Goal: Information Seeking & Learning: Learn about a topic

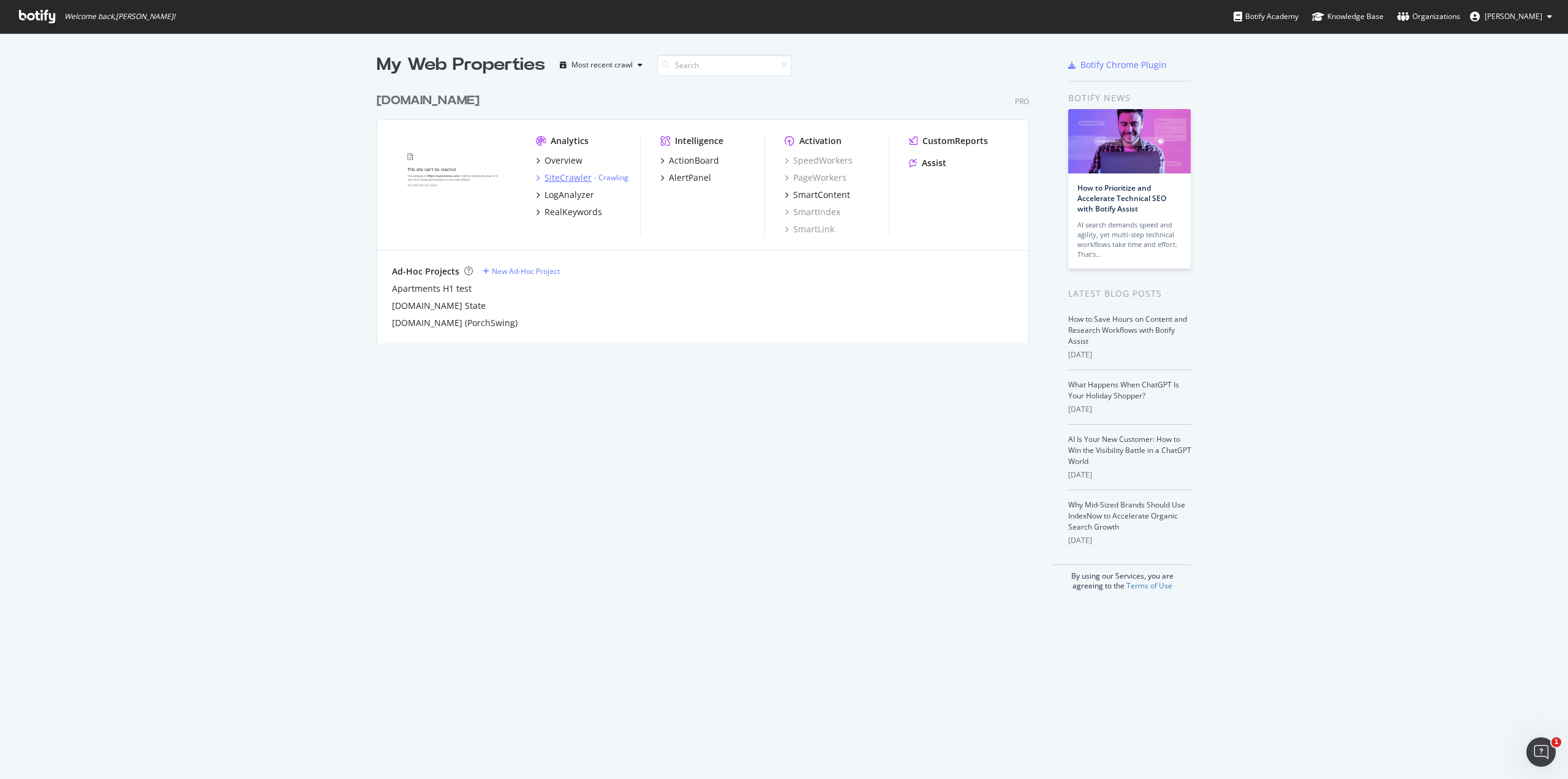
click at [560, 181] on div "SiteCrawler" at bounding box center [568, 178] width 48 height 13
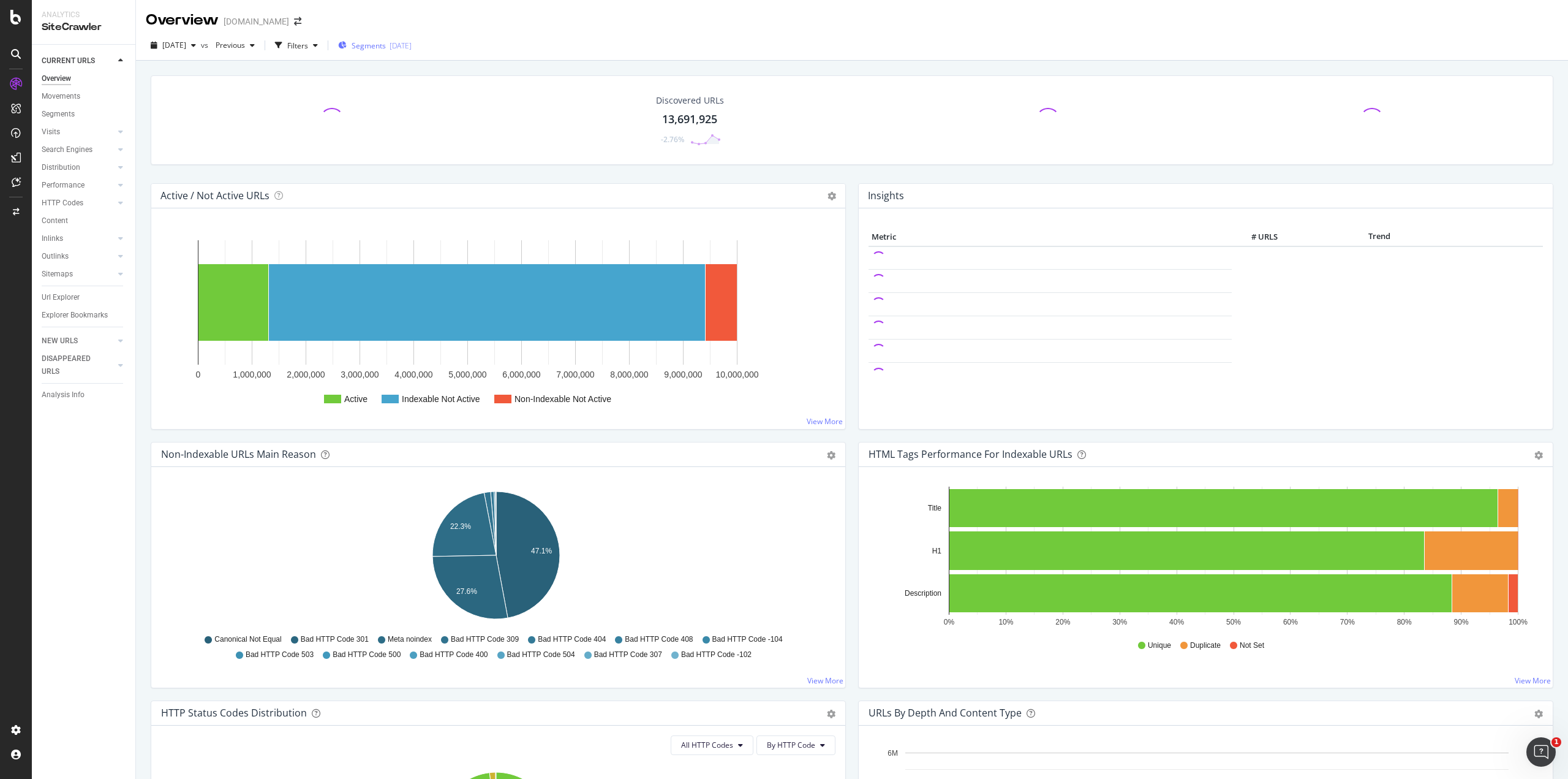
click at [411, 43] on div "[DATE]" at bounding box center [401, 45] width 22 height 10
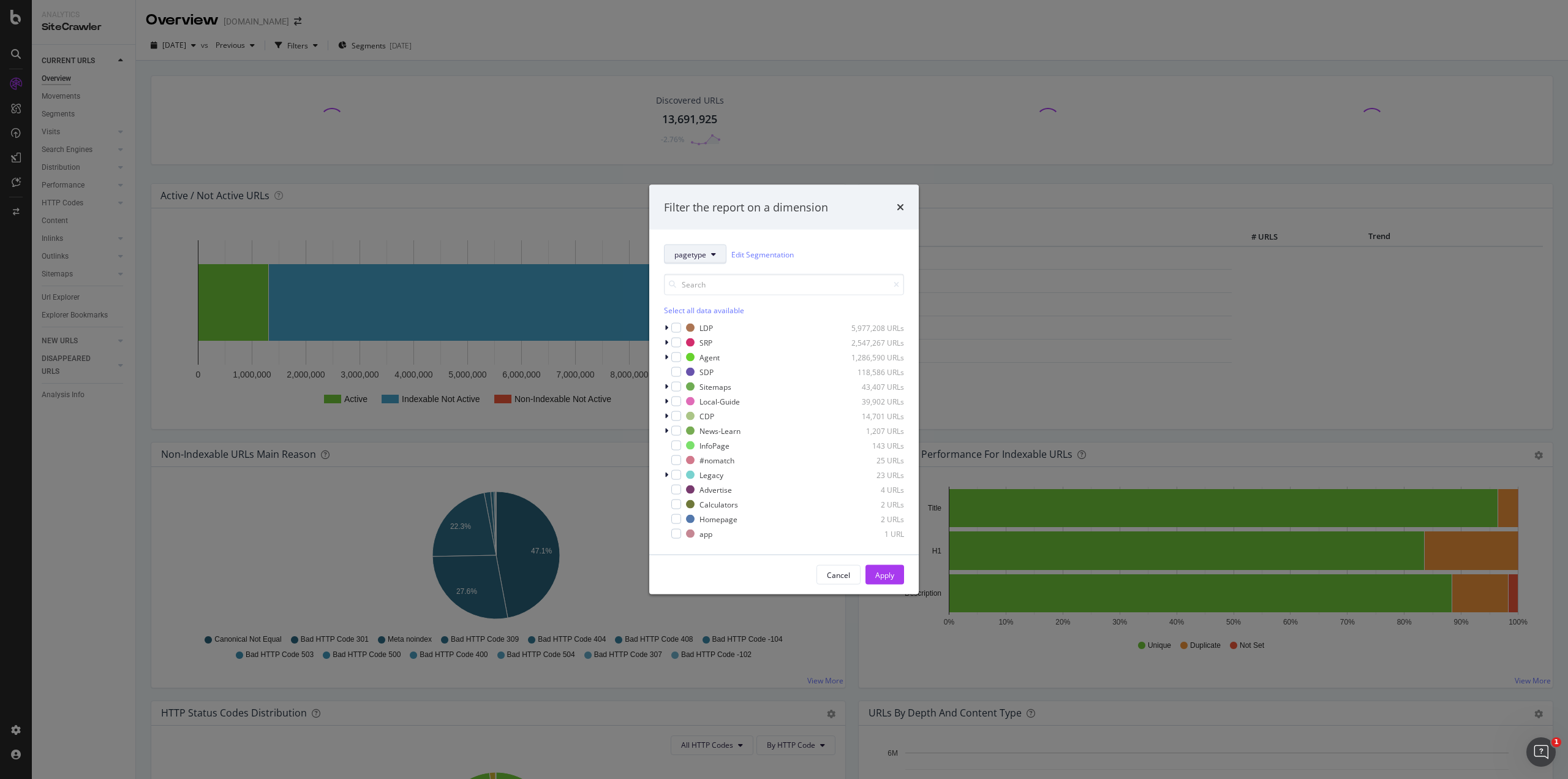
click at [708, 249] on button "pagetype" at bounding box center [695, 254] width 63 height 19
click at [703, 260] on button "pagetype" at bounding box center [695, 254] width 63 height 19
click at [836, 578] on div "Cancel" at bounding box center [839, 574] width 23 height 10
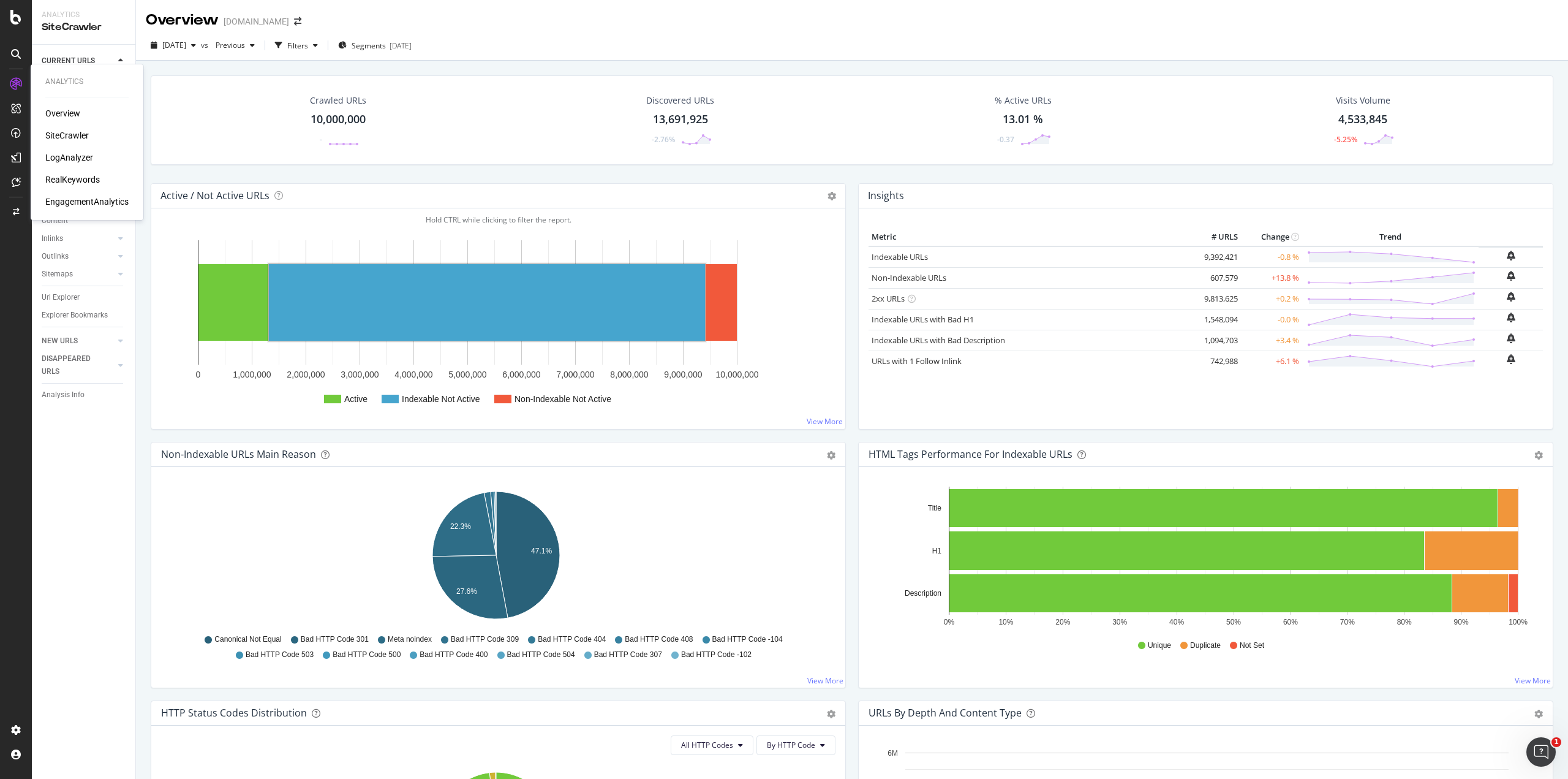
click at [58, 159] on div "LogAnalyzer" at bounding box center [68, 157] width 48 height 13
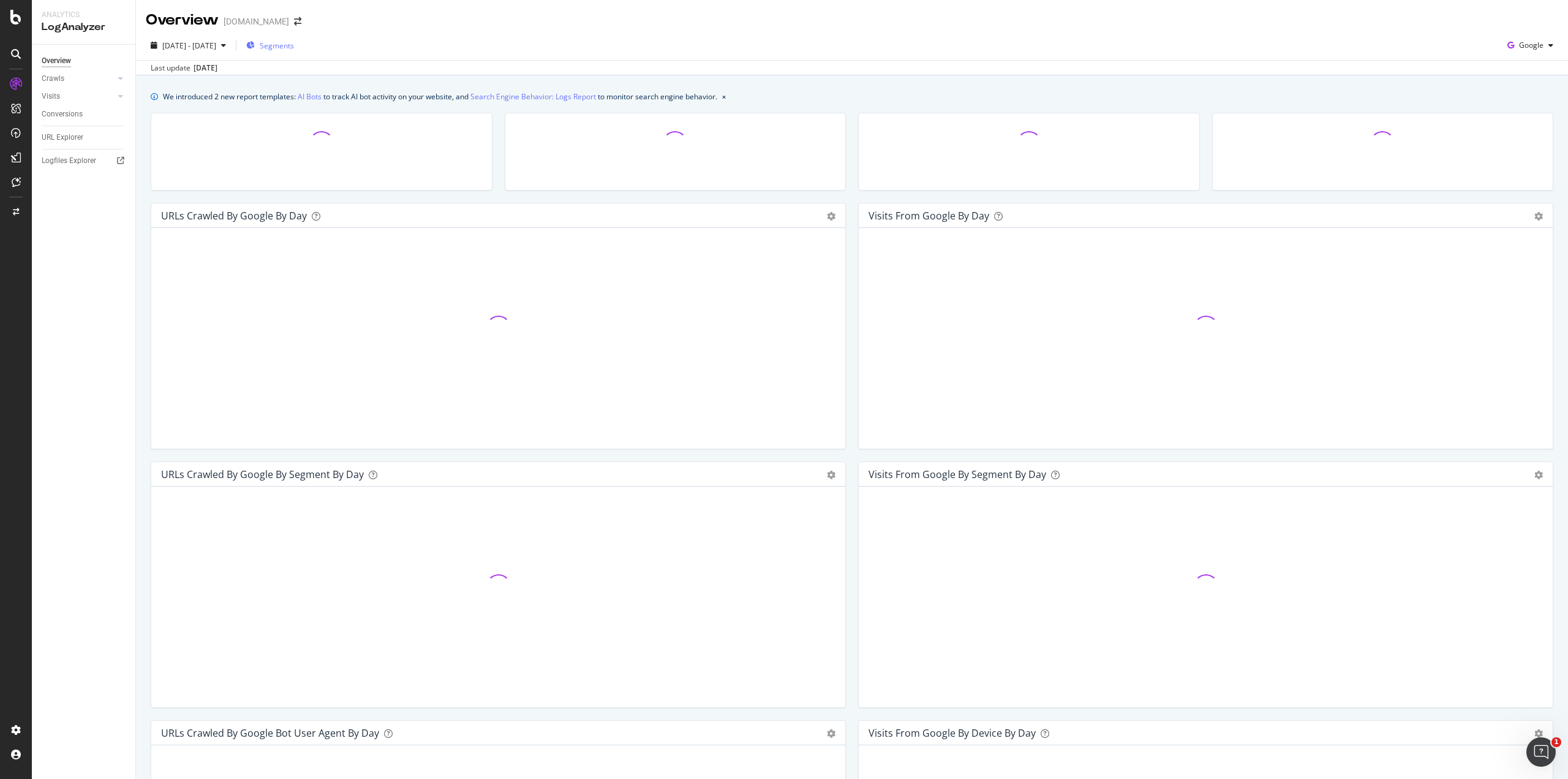
click at [294, 51] on div "Segments" at bounding box center [270, 45] width 48 height 18
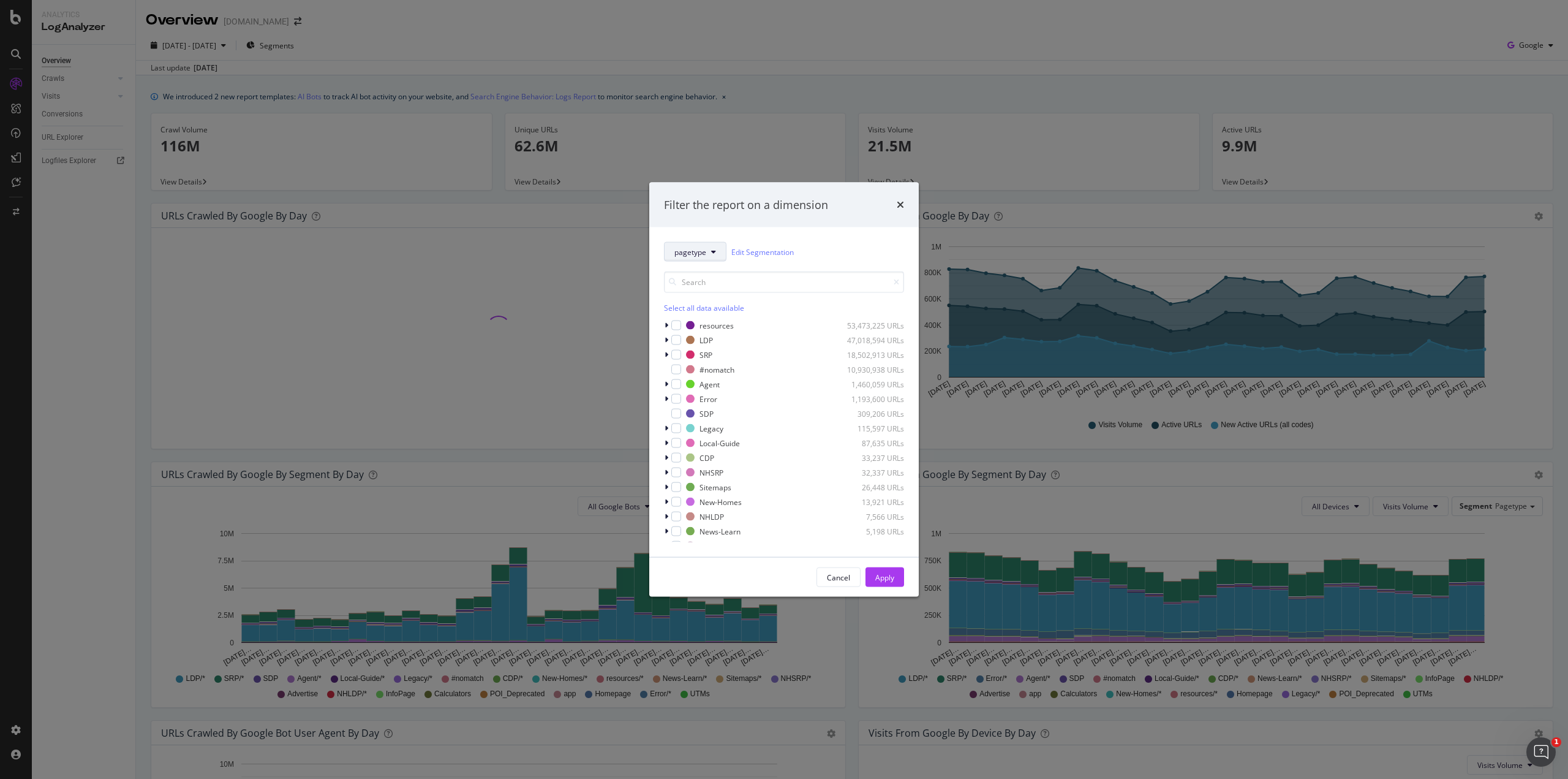
click at [703, 260] on button "pagetype" at bounding box center [695, 251] width 63 height 19
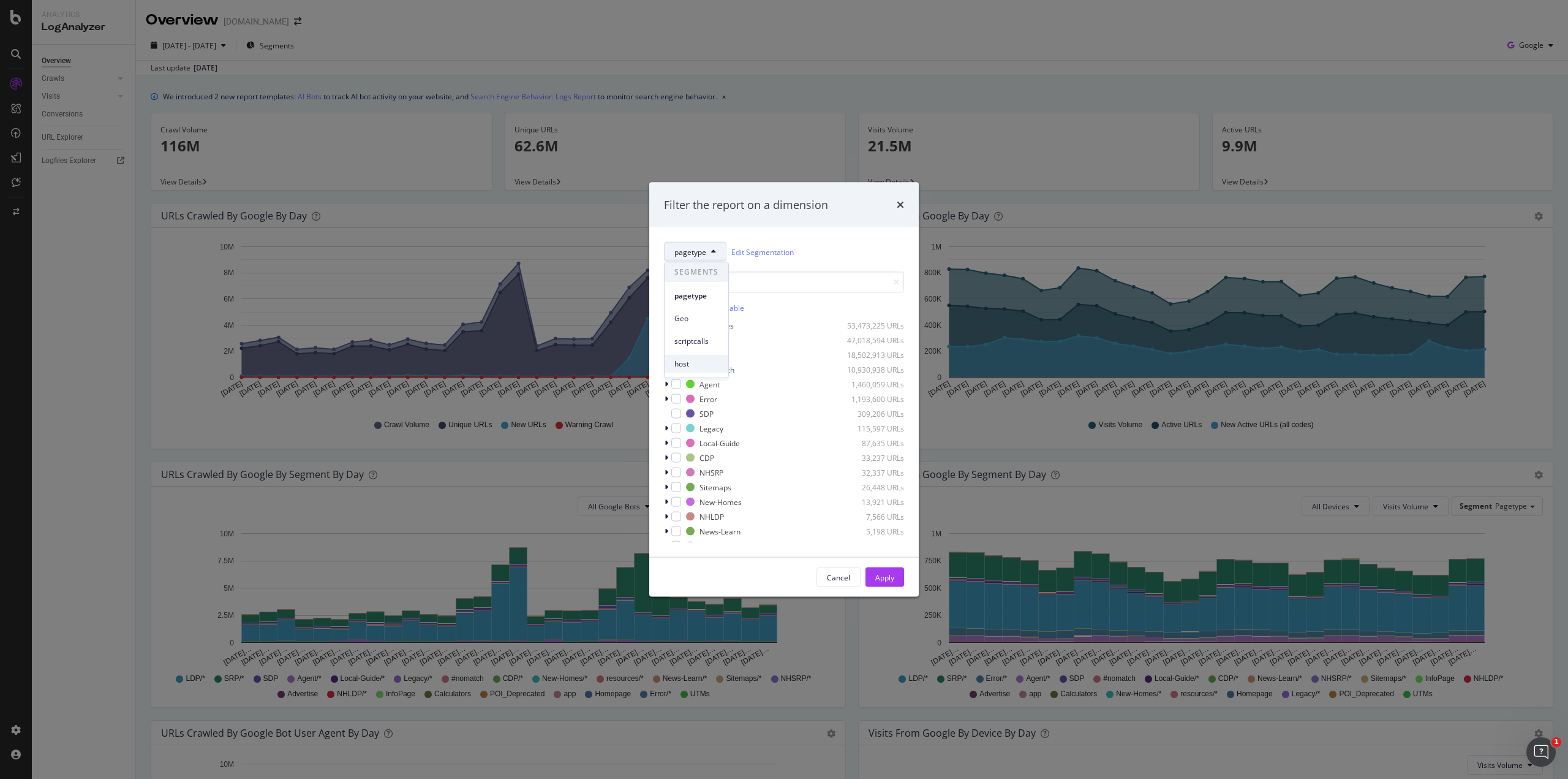
click at [695, 364] on span "host" at bounding box center [696, 363] width 44 height 11
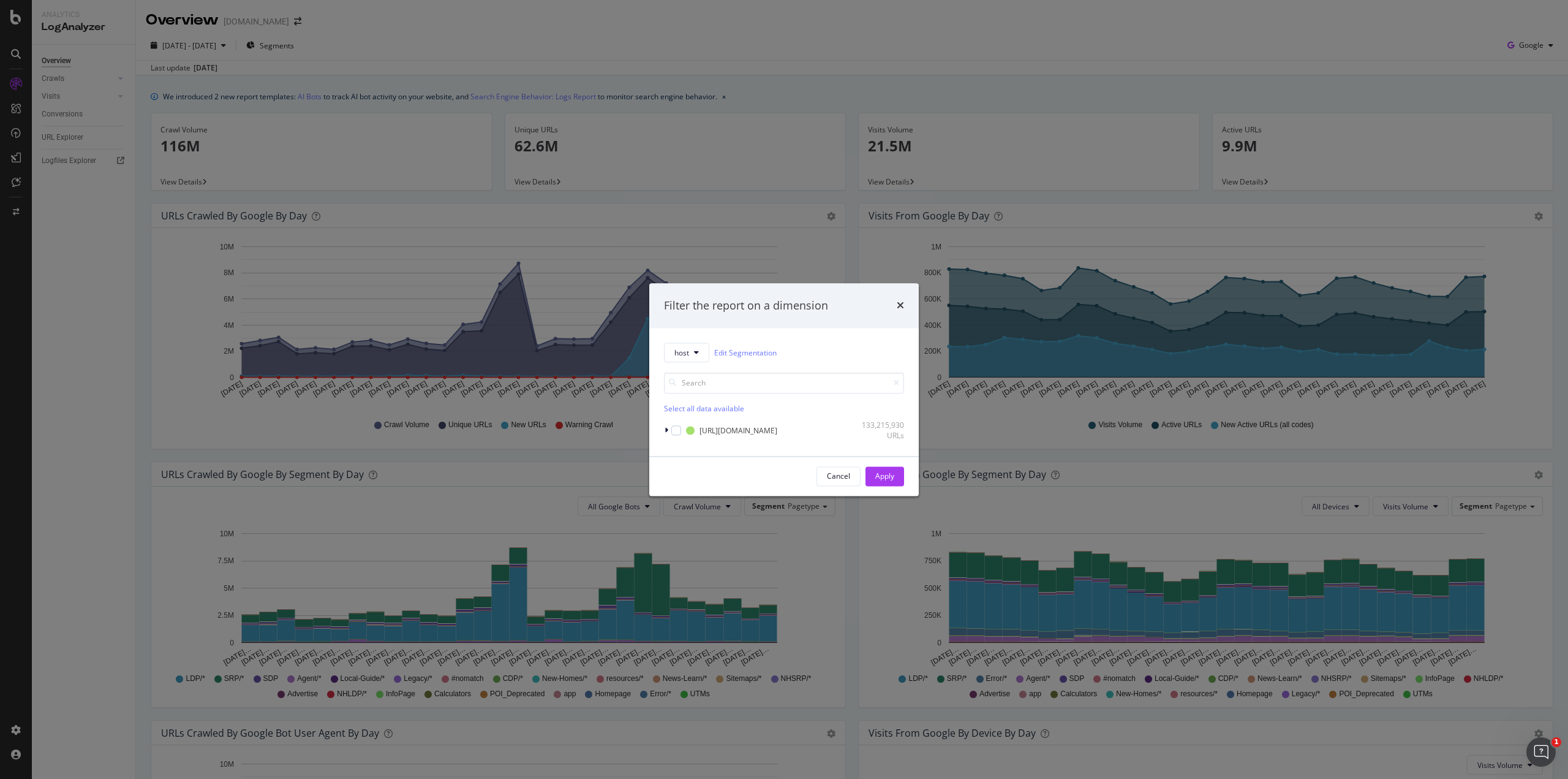
drag, startPoint x: 900, startPoint y: 304, endPoint x: 893, endPoint y: 306, distance: 7.3
click at [900, 304] on icon "times" at bounding box center [900, 306] width 8 height 10
